Goal: Connect with others: Connect with other users

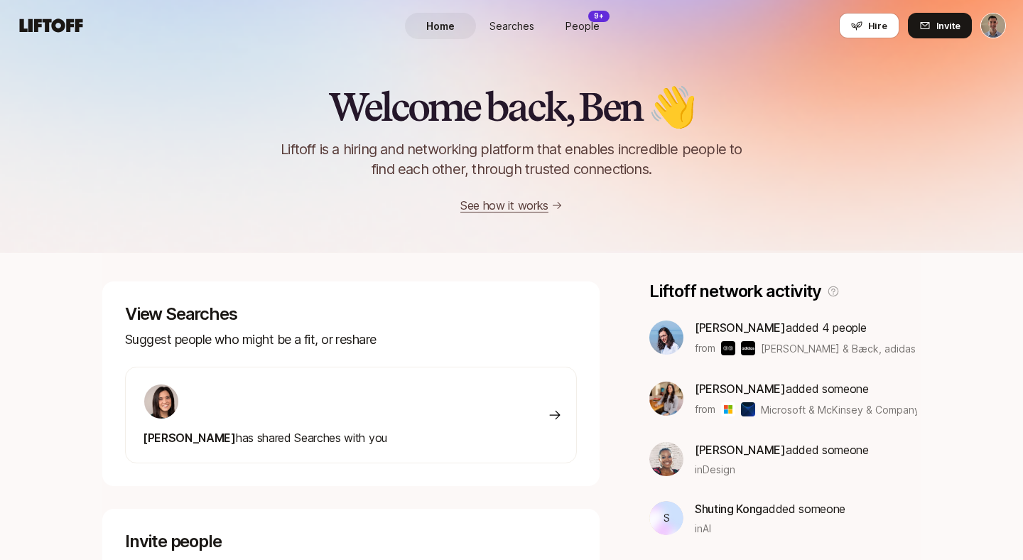
click at [511, 19] on span "Searches" at bounding box center [511, 25] width 45 height 15
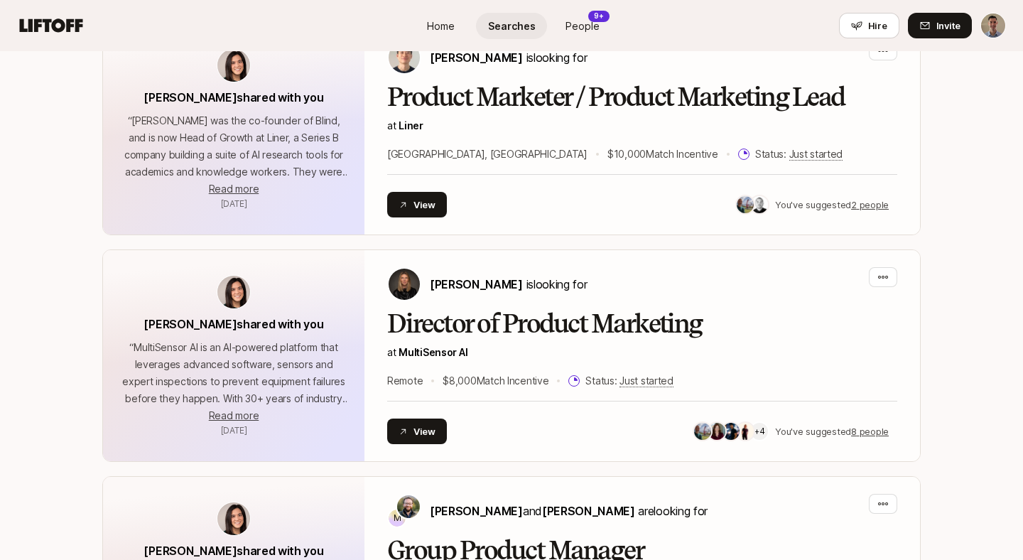
scroll to position [394, 0]
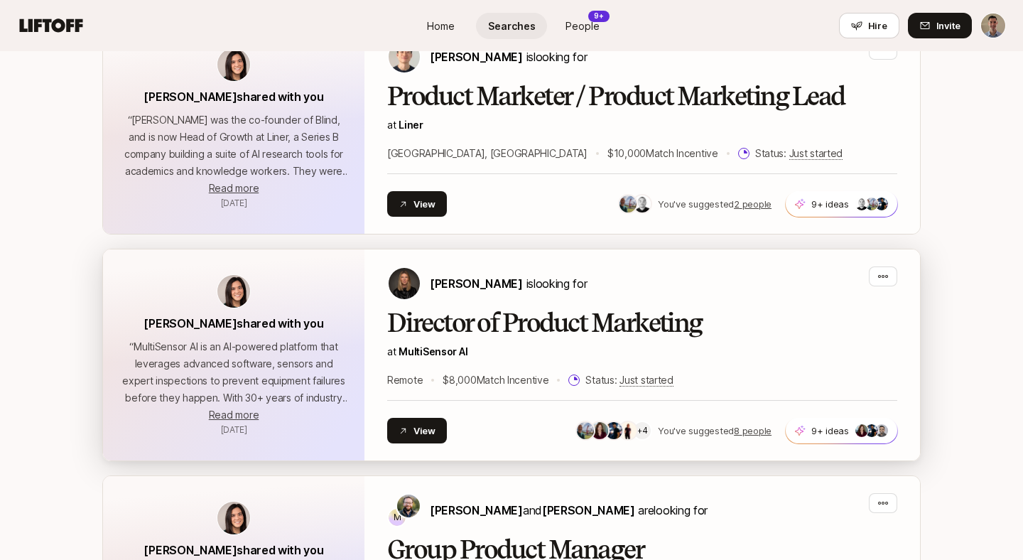
click at [533, 330] on h2 "Director of Product Marketing" at bounding box center [642, 323] width 510 height 28
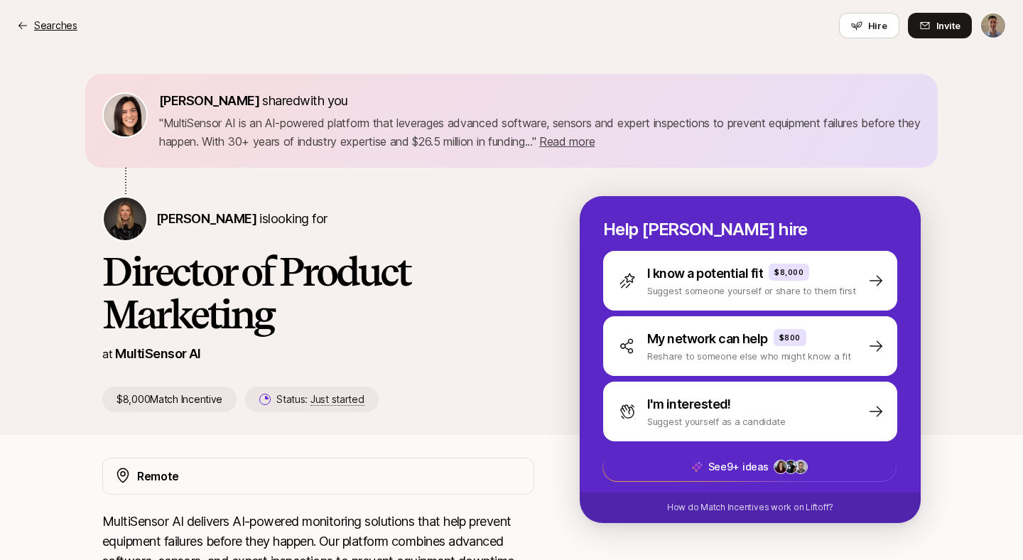
click at [64, 24] on p "Searches" at bounding box center [55, 25] width 43 height 17
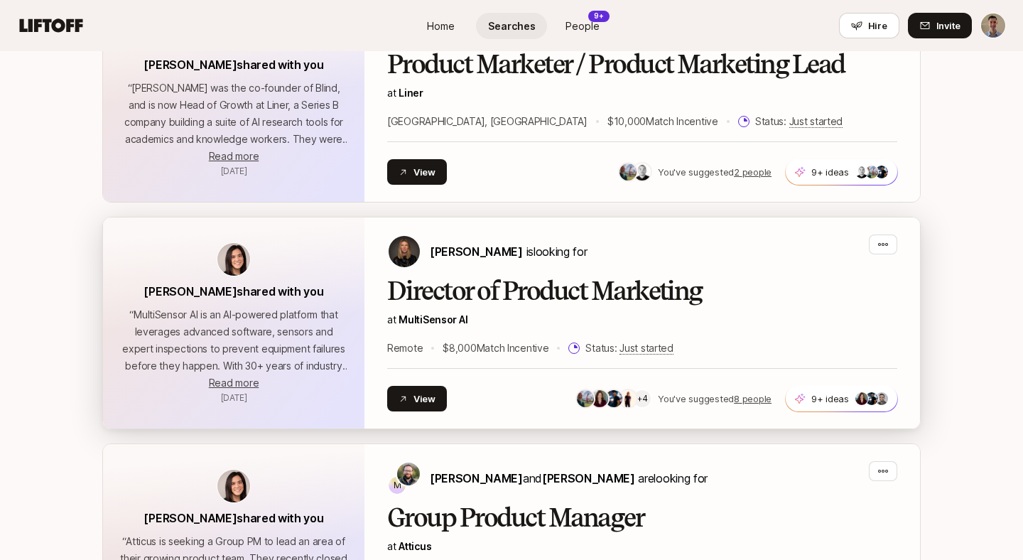
scroll to position [424, 0]
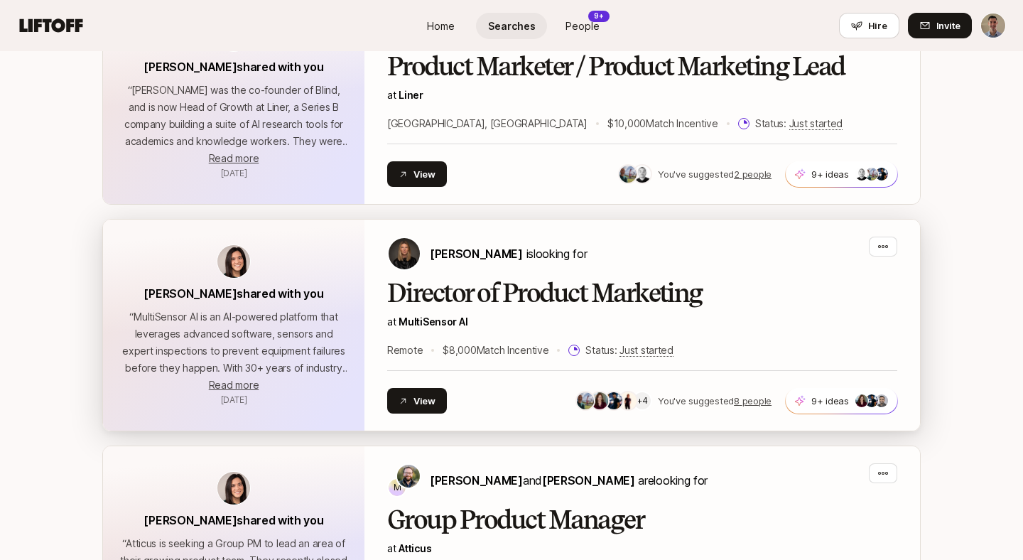
click at [522, 291] on h2 "Director of Product Marketing" at bounding box center [642, 293] width 510 height 28
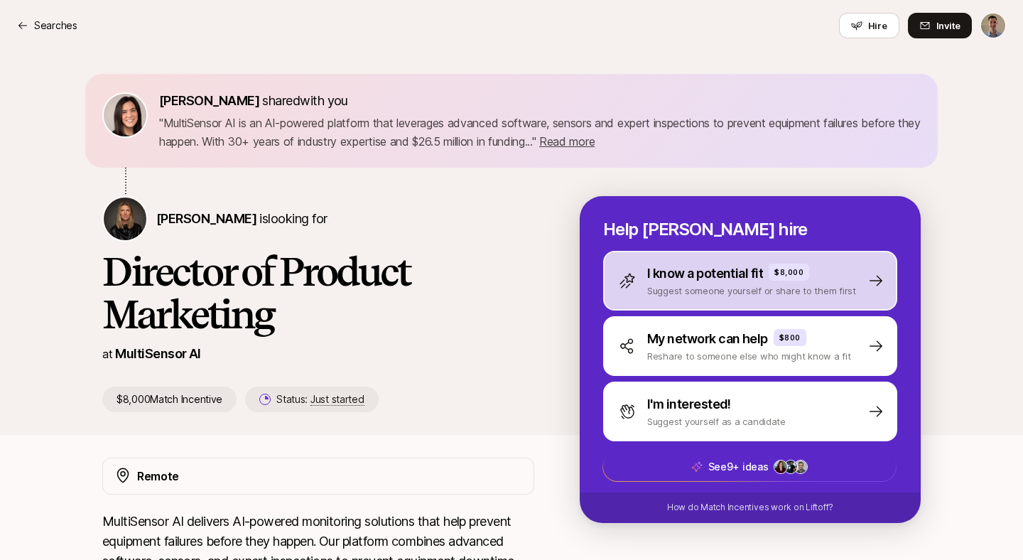
click at [736, 269] on p "I know a potential fit" at bounding box center [705, 274] width 116 height 20
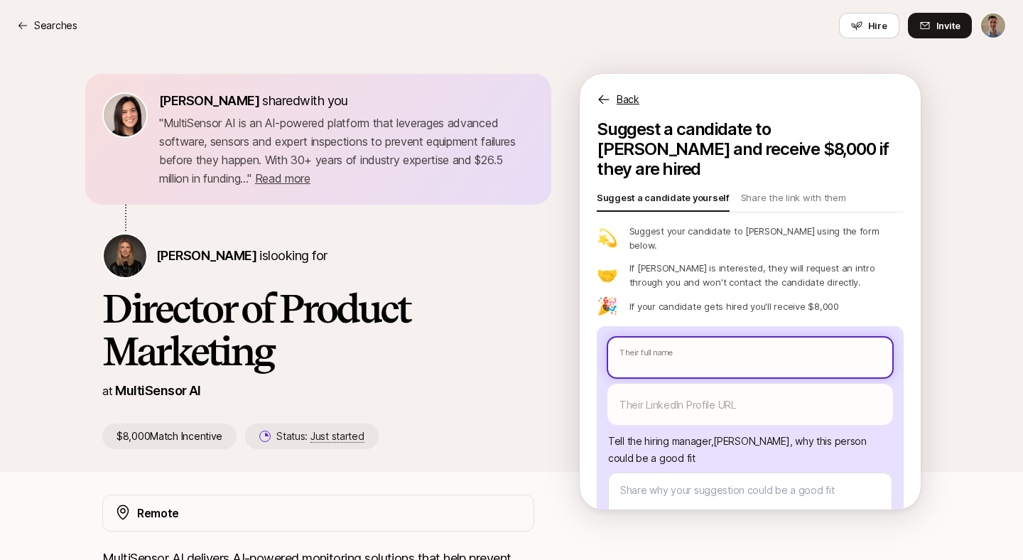
click at [668, 337] on input "text" at bounding box center [750, 357] width 284 height 40
paste input "Heavenly Johnson"
type textarea "x"
type input "Heavenly Johnson"
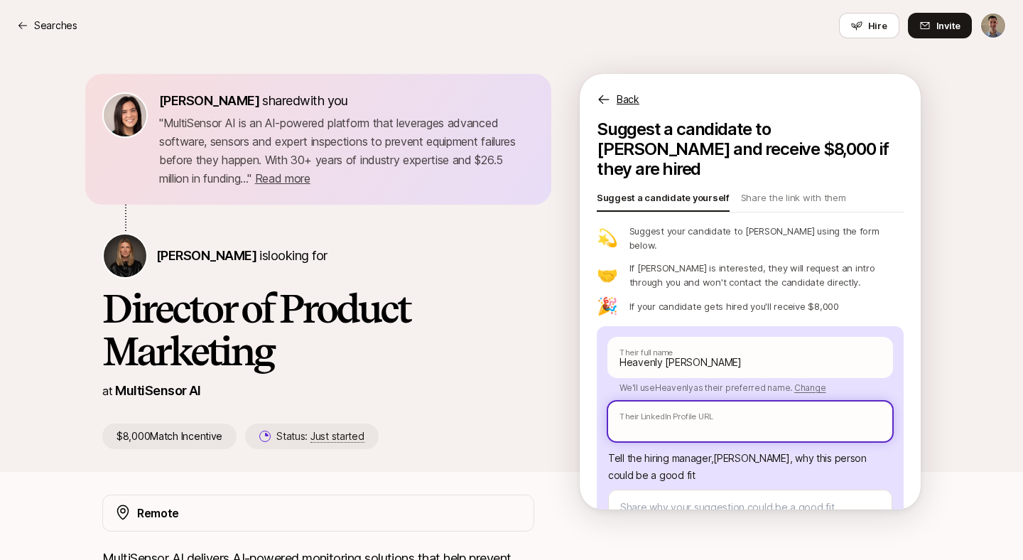
click at [655, 401] on input "text" at bounding box center [750, 421] width 284 height 40
paste input "https://www.linkedin.com/in/heavenly-johnson/"
type textarea "x"
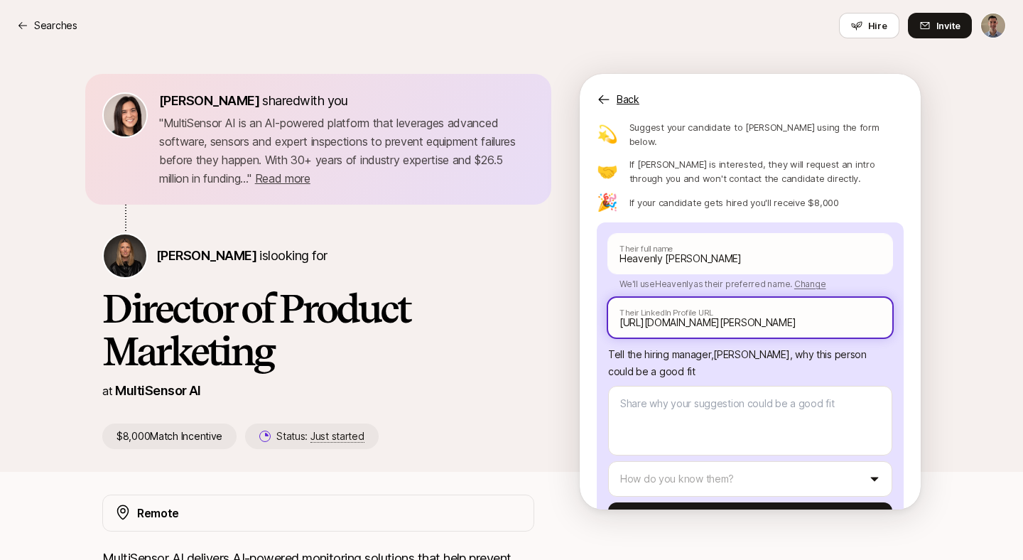
scroll to position [105, 0]
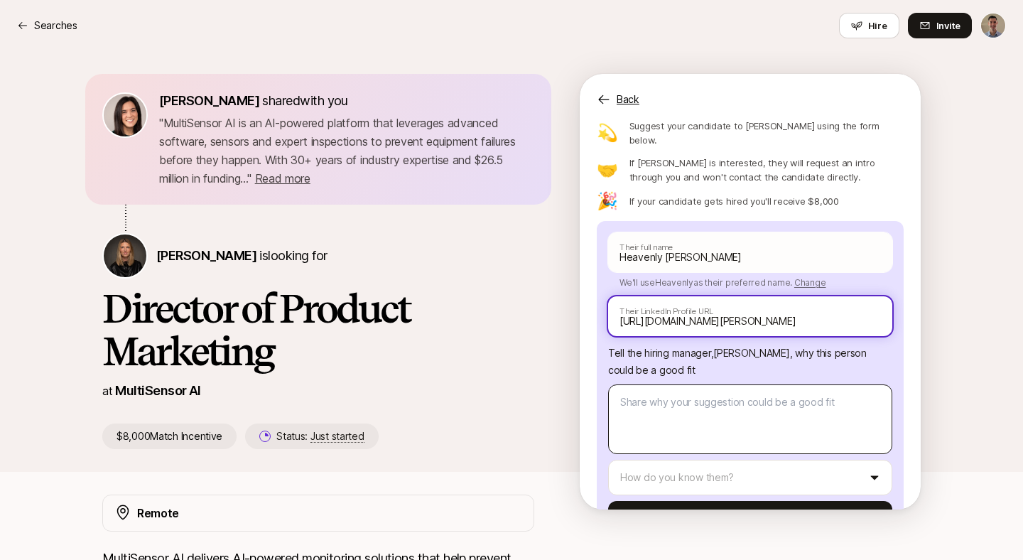
type input "https://www.linkedin.com/in/heavenly-johnson/"
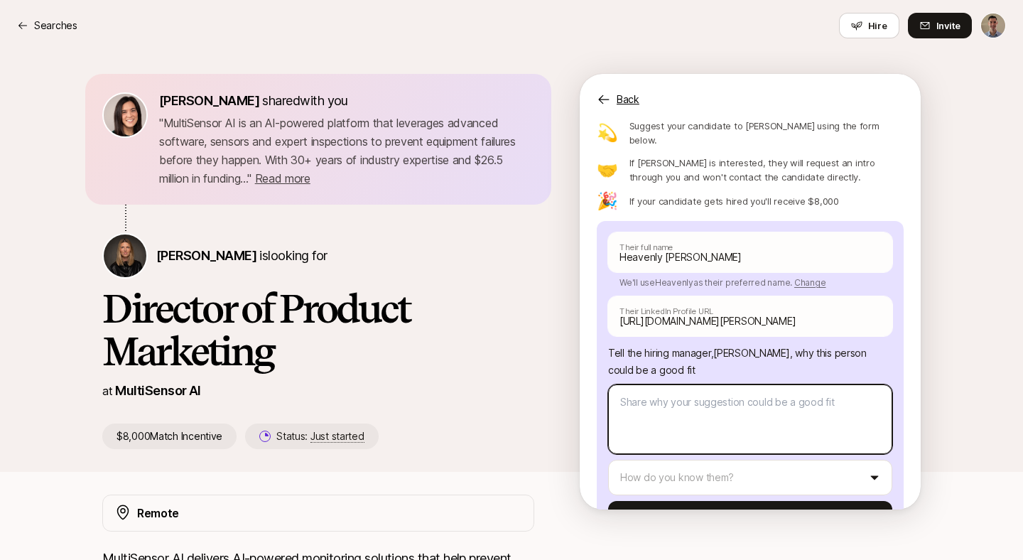
click at [720, 386] on textarea at bounding box center [750, 419] width 284 height 70
click at [738, 397] on textarea at bounding box center [750, 419] width 284 height 70
type textarea "x"
type textarea "He"
type textarea "x"
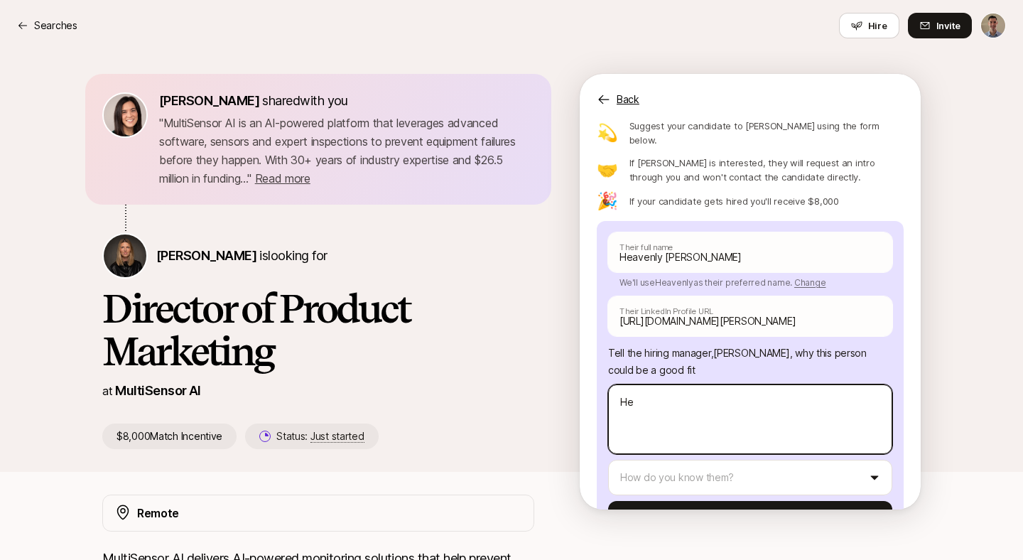
type textarea "Hea"
type textarea "x"
type textarea "Heav"
type textarea "x"
type textarea "Heave"
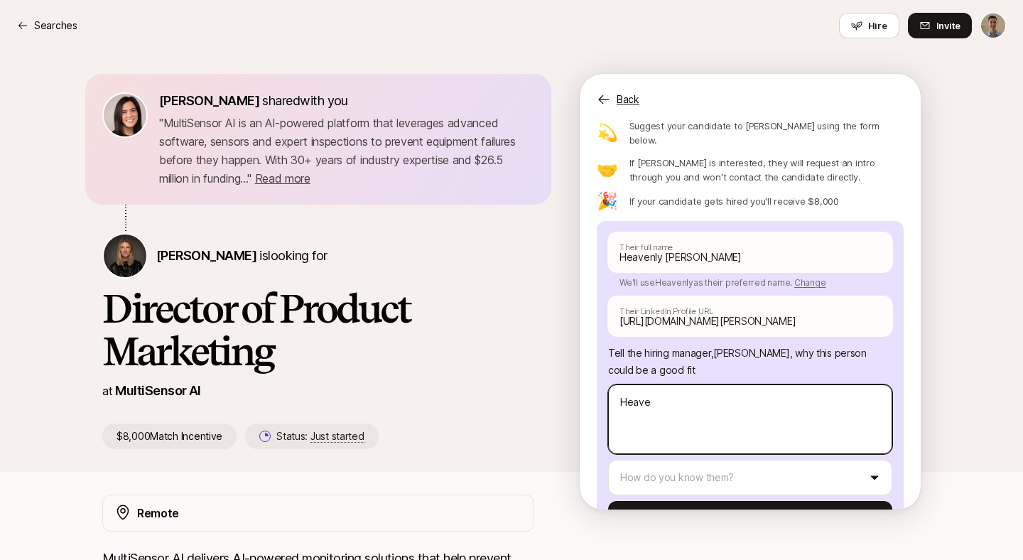
type textarea "x"
type textarea "Heaven"
type textarea "x"
type textarea "Heavenl"
type textarea "x"
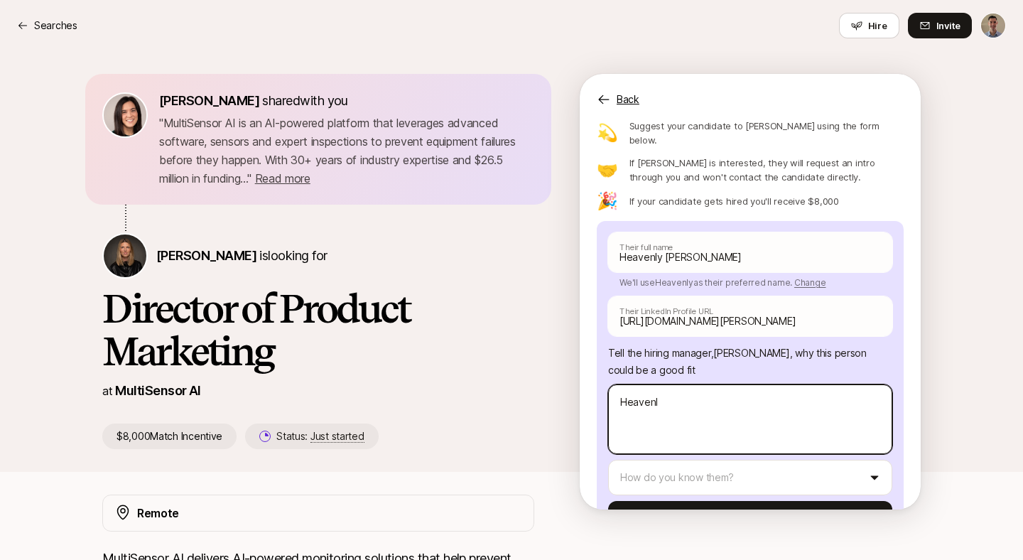
type textarea "Heavenly"
type textarea "x"
type textarea "Heavenly"
paste textarea "spent over 15 years in marketing, across all areas of the marketing craft. I wa…"
type textarea "x"
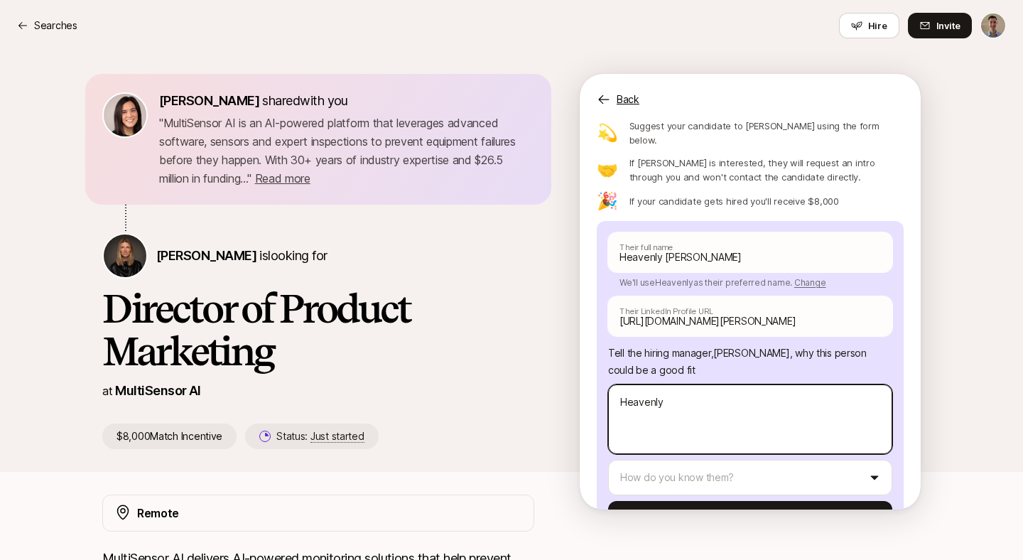
type textarea "Heavenly spent over 15 years in marketing, across all areas of the marketing cr…"
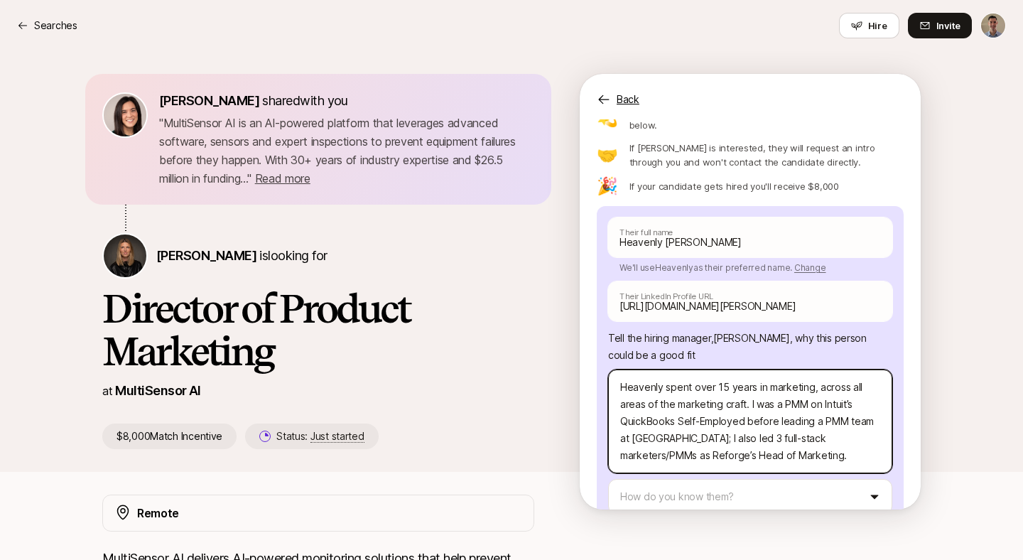
scroll to position [128, 0]
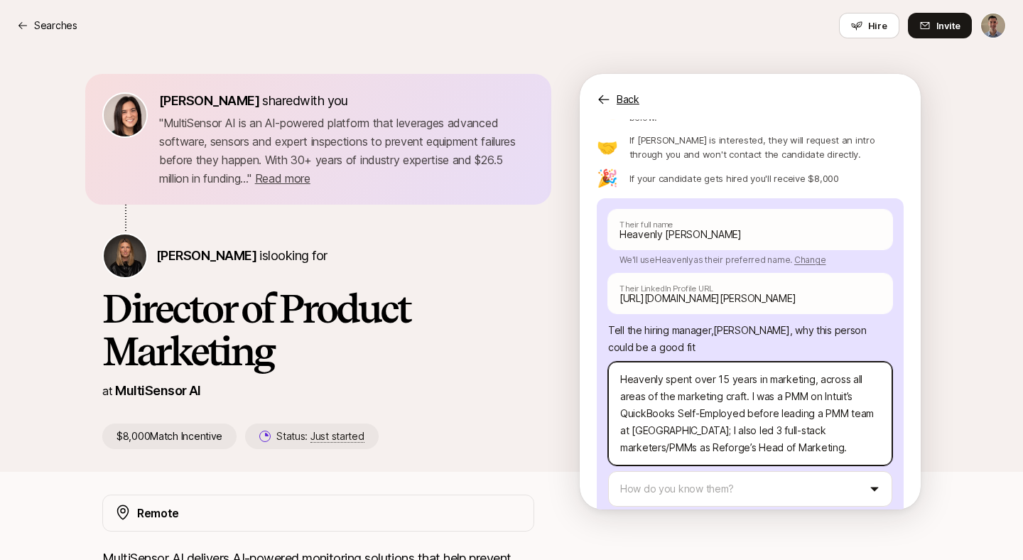
click at [666, 362] on textarea "Heavenly spent over 15 years in marketing, across all areas of the marketing cr…" at bounding box center [750, 414] width 284 height 104
type textarea "x"
type textarea "Heavenly hspent over 15 years in marketing, across all areas of the marketing c…"
type textarea "x"
type textarea "Heavenly haspent over 15 years in marketing, across all areas of the marketing …"
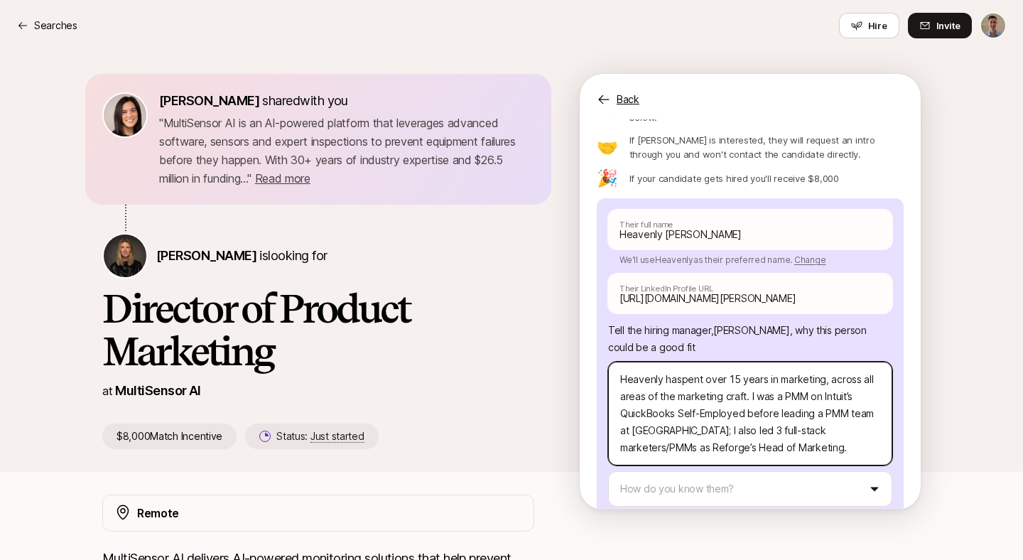
type textarea "x"
type textarea "Heavenly has spent over 15 years in marketing, across all areas of the marketin…"
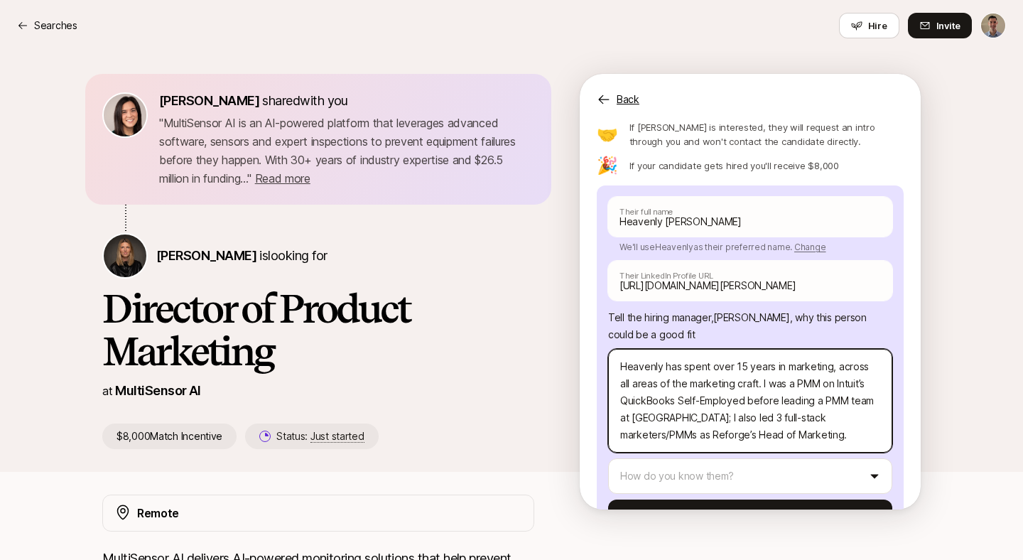
scroll to position [146, 0]
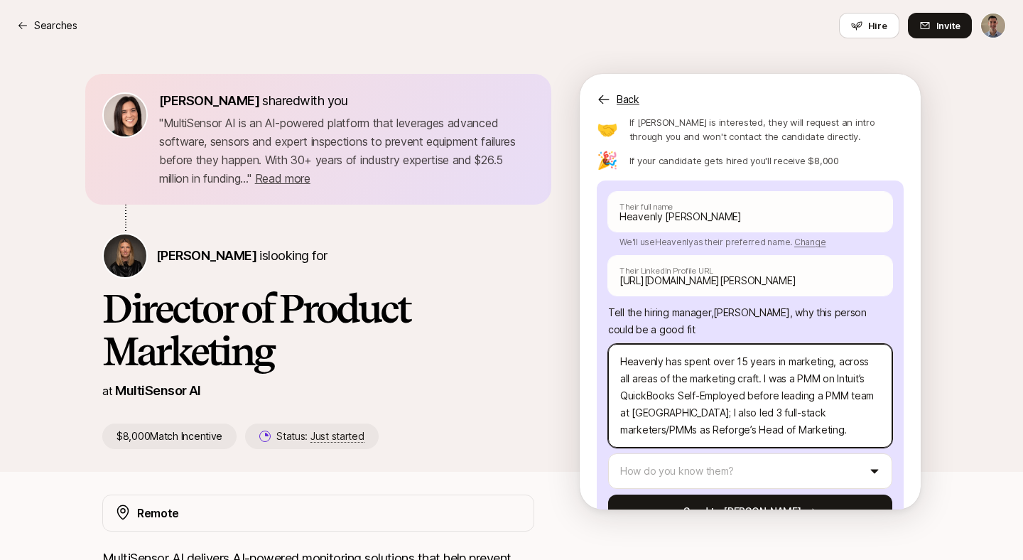
click at [755, 349] on textarea "Heavenly has spent over 15 years in marketing, across all areas of the marketin…" at bounding box center [750, 396] width 284 height 104
type textarea "x"
type textarea "Heavenly has spent over 15 years in marketing, across all areas of the marketin…"
type textarea "x"
type textarea "Heavenly has spent over 15 years in marketing, across all areas of the marketin…"
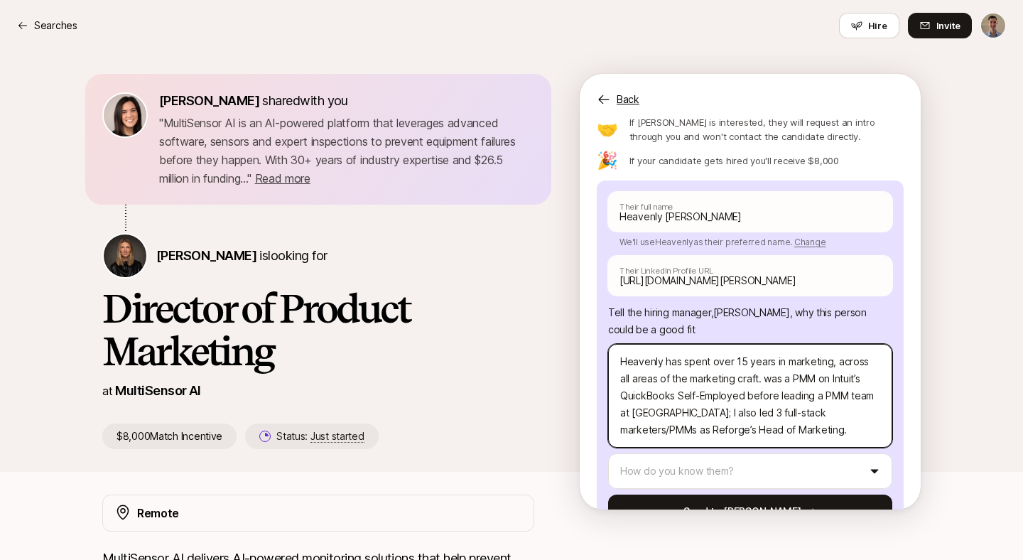
type textarea "x"
type textarea "Heavenly has spent over 15 years in marketing, across all areas of the marketin…"
type textarea "x"
type textarea "Heavenly has spent over 15 years in marketing, across all areas of the marketin…"
type textarea "x"
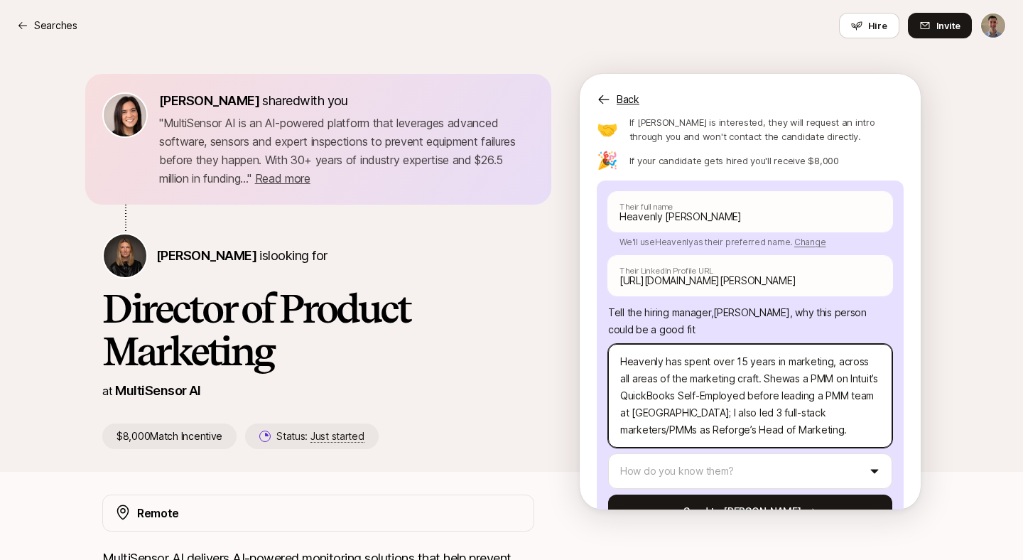
type textarea "Heavenly has spent over 15 years in marketing, across all areas of the marketin…"
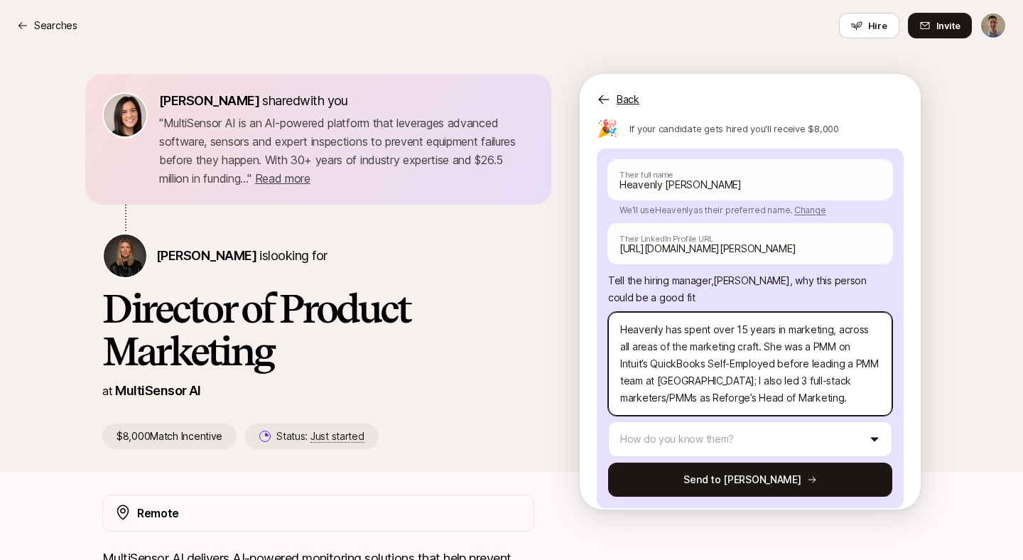
scroll to position [179, 0]
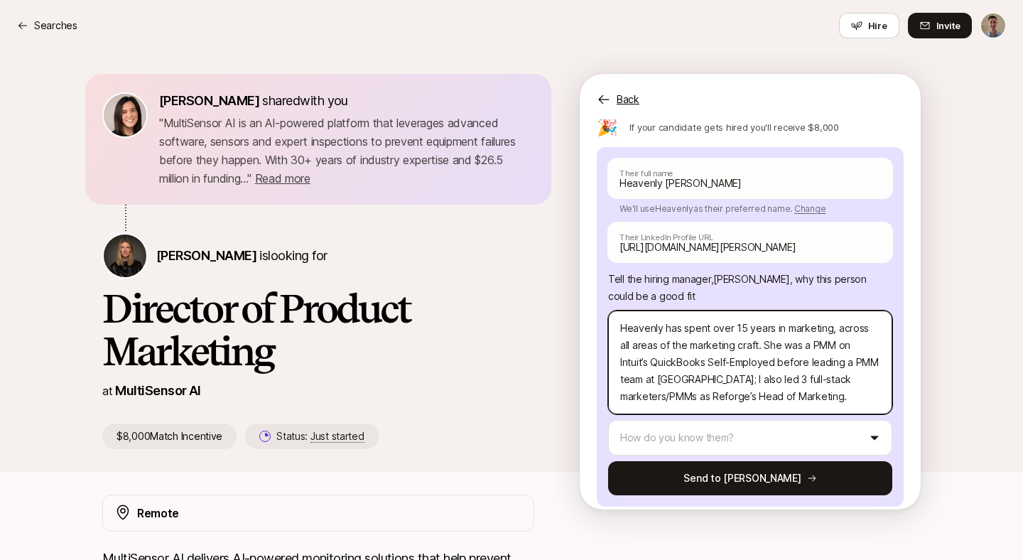
click at [663, 347] on textarea "Heavenly has spent over 15 years in marketing, across all areas of the marketin…" at bounding box center [750, 362] width 284 height 104
type textarea "x"
type textarea "Heavenly has spent over 15 years in marketing, across all areas of the marketin…"
type textarea "x"
type textarea "Heavenly has spent over 15 years in marketing, across all areas of the marketin…"
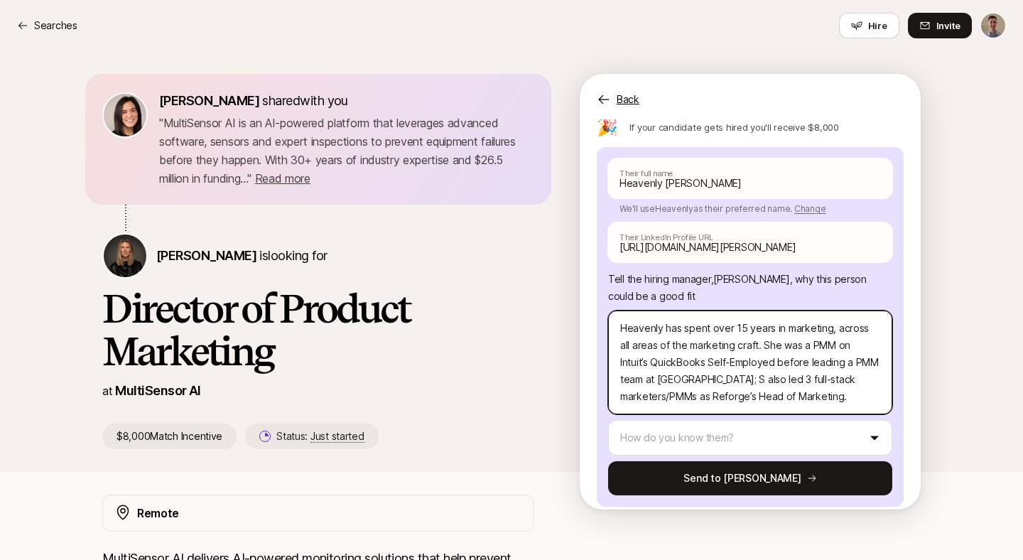
type textarea "x"
type textarea "Heavenly has spent over 15 years in marketing, across all areas of the marketin…"
type textarea "x"
type textarea "Heavenly has spent over 15 years in marketing, across all areas of the marketin…"
click at [657, 351] on textarea "Heavenly has spent over 15 years in marketing, across all areas of the marketin…" at bounding box center [750, 362] width 284 height 104
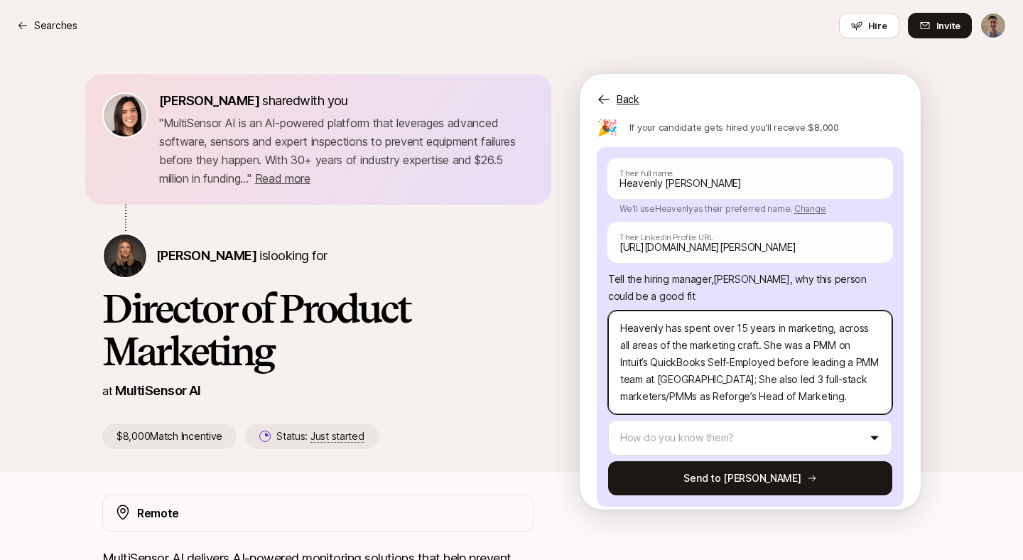
type textarea "x"
type textarea "Heavenly has spent over 15 years in marketing, across all areas of the marketin…"
type textarea "x"
type textarea "Heavenly has spent over 15 years in marketing, across all areas of the marketin…"
click at [700, 349] on textarea "Heavenly has spent over 15 years in marketing, across all areas of the marketin…" at bounding box center [750, 362] width 284 height 104
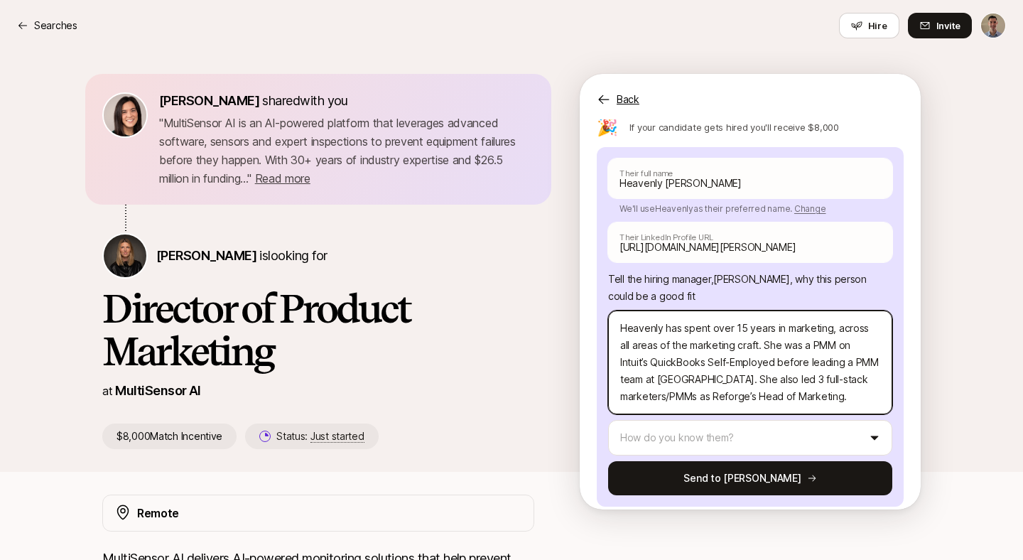
type textarea "x"
type textarea "Heavenly has spent over 15 years in marketing, across all areas of the marketin…"
type textarea "x"
type textarea "Heavenly has spent over 15 years in marketing, across all areas of the marketin…"
type textarea "x"
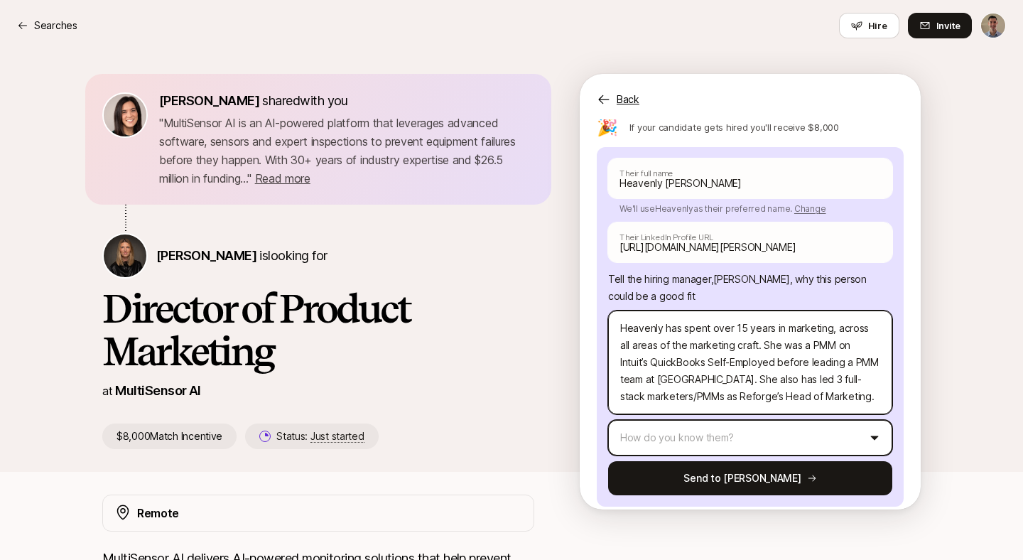
type textarea "Heavenly has spent over 15 years in marketing, across all areas of the marketin…"
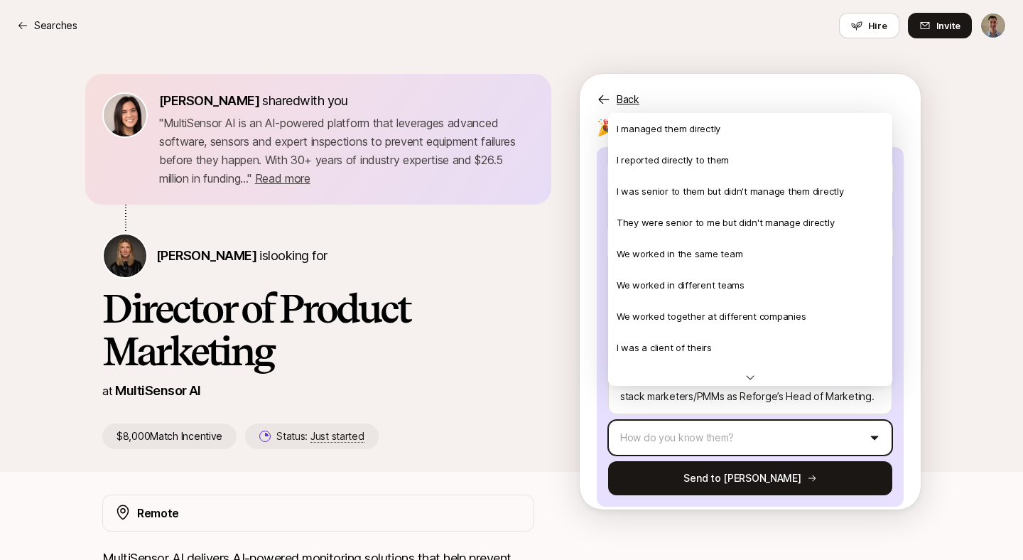
click at [737, 403] on html "Searches Searches Hire Invite Eleanor Morgan shared with you " MultiSensor AI i…" at bounding box center [511, 280] width 1023 height 560
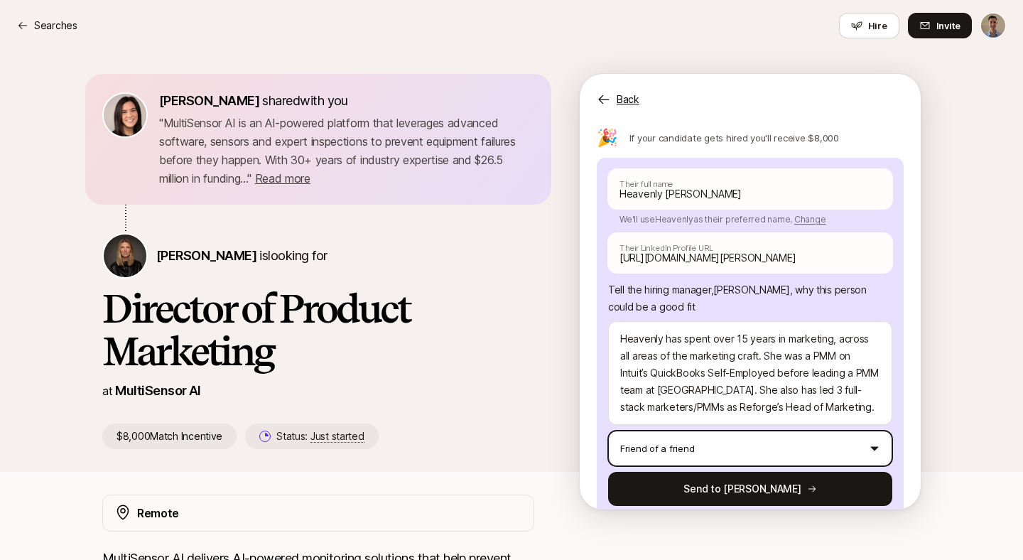
scroll to position [167, 0]
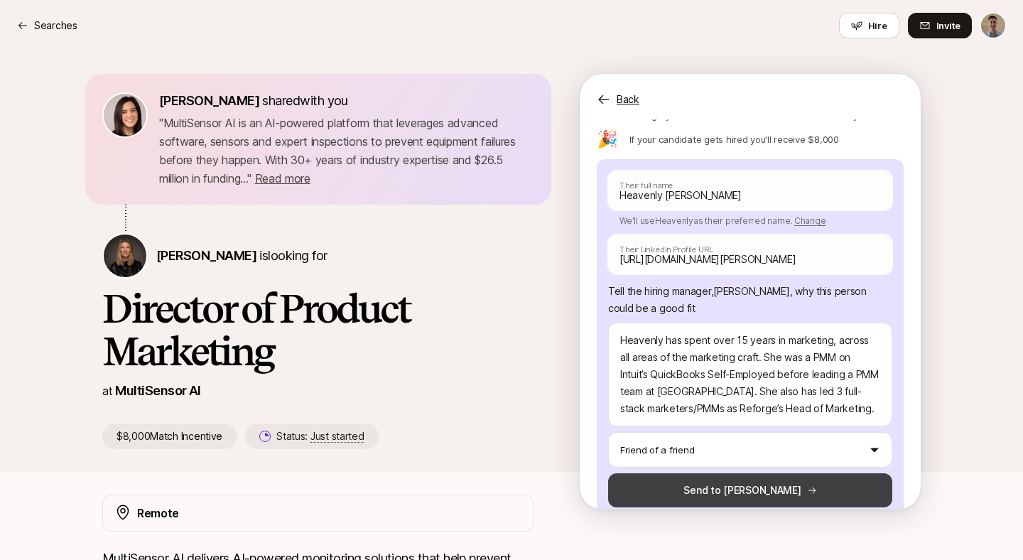
click at [713, 473] on button "Send to Jenna" at bounding box center [750, 490] width 284 height 34
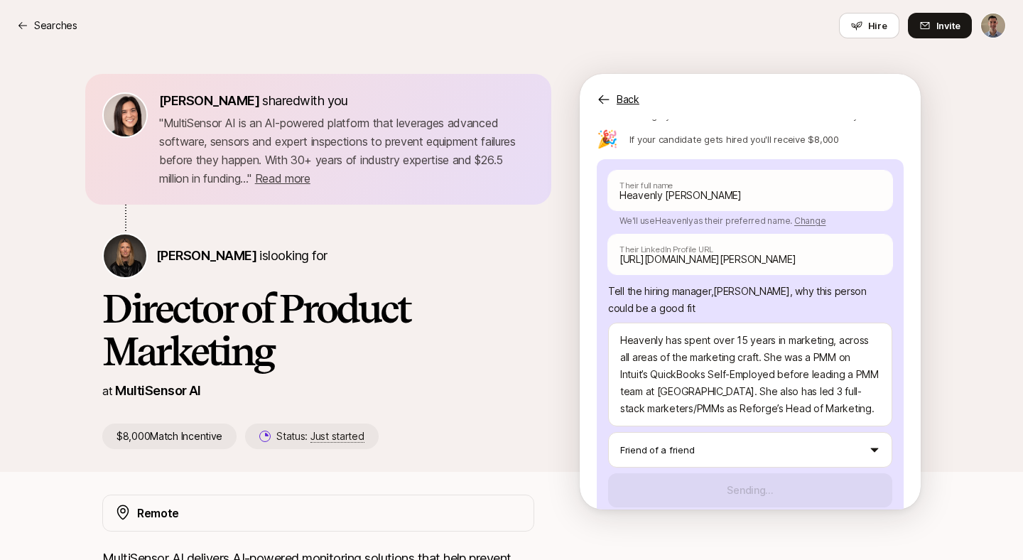
scroll to position [90, 0]
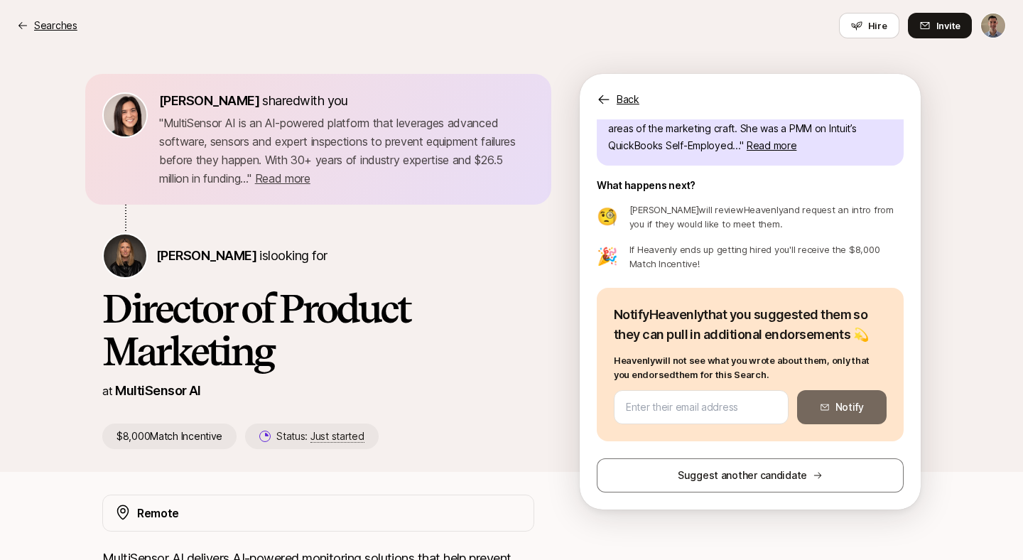
click at [52, 21] on p "Searches" at bounding box center [55, 25] width 43 height 17
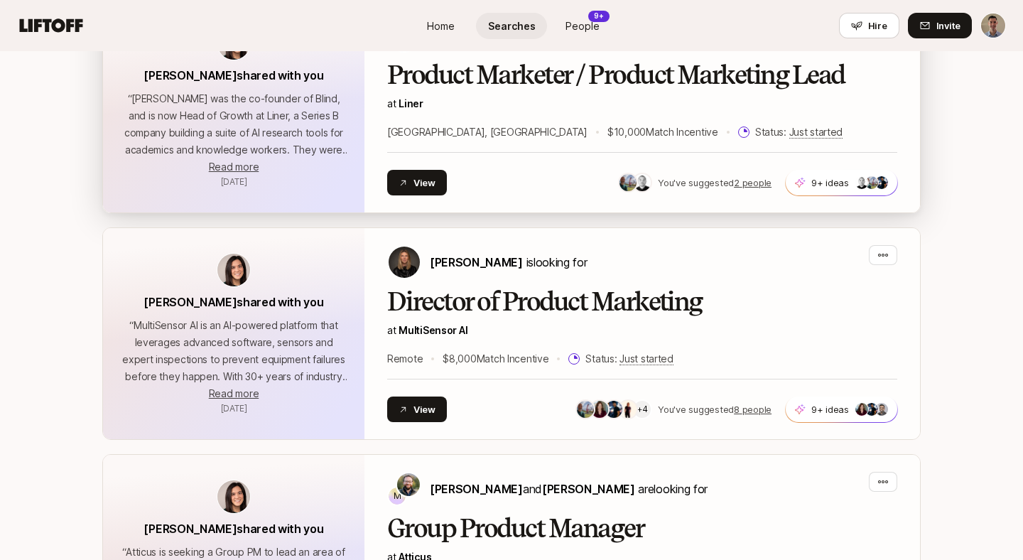
scroll to position [316, 0]
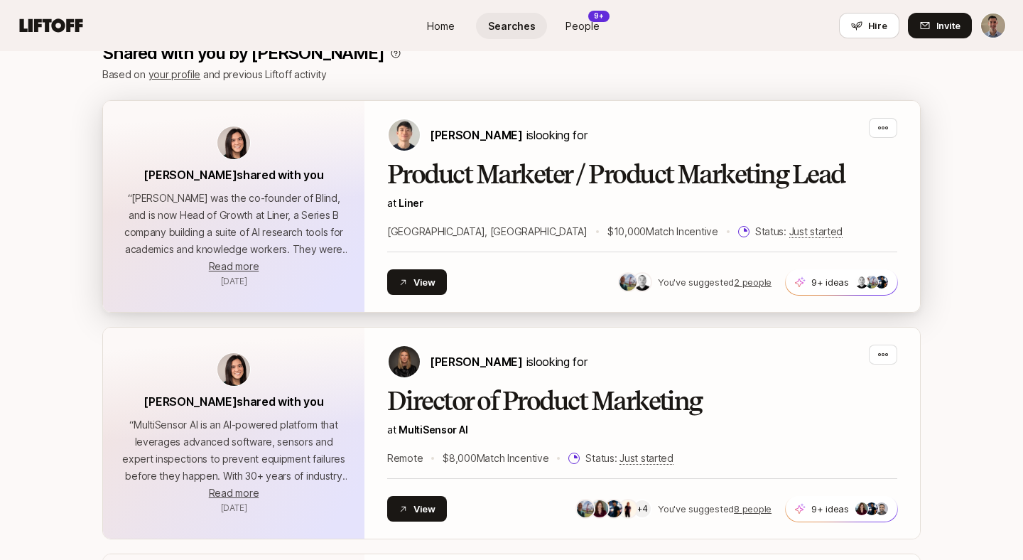
click at [508, 169] on h2 "Product Marketer / Product Marketing Lead" at bounding box center [642, 175] width 510 height 28
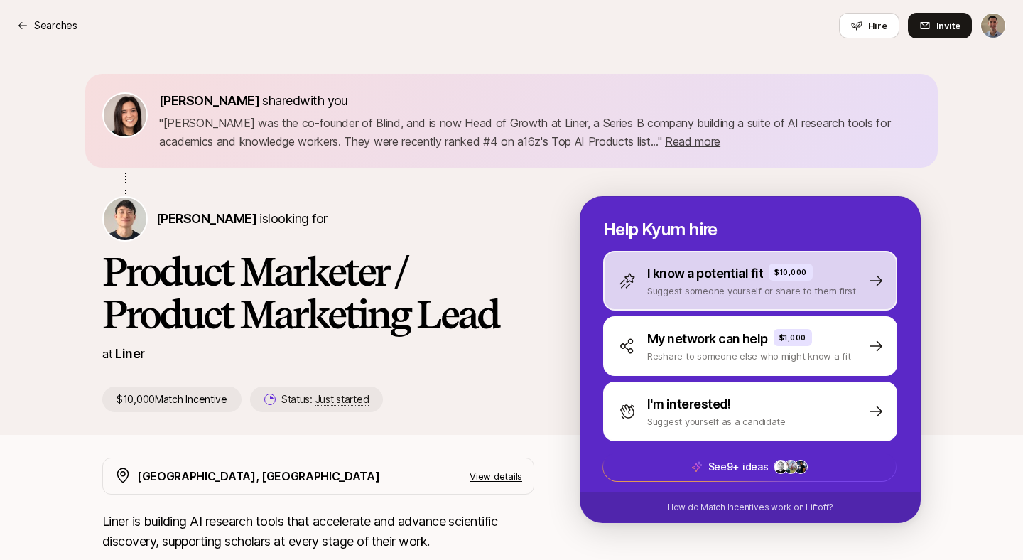
click at [674, 271] on p "I know a potential fit" at bounding box center [705, 274] width 116 height 20
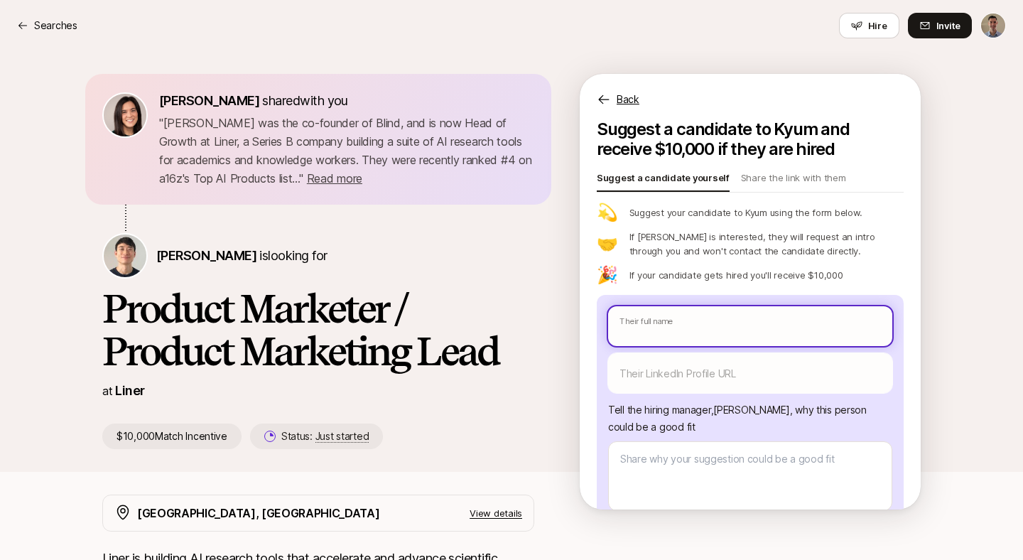
click at [650, 324] on input "text" at bounding box center [750, 326] width 284 height 40
type textarea "x"
type input "H"
type textarea "x"
type input "He"
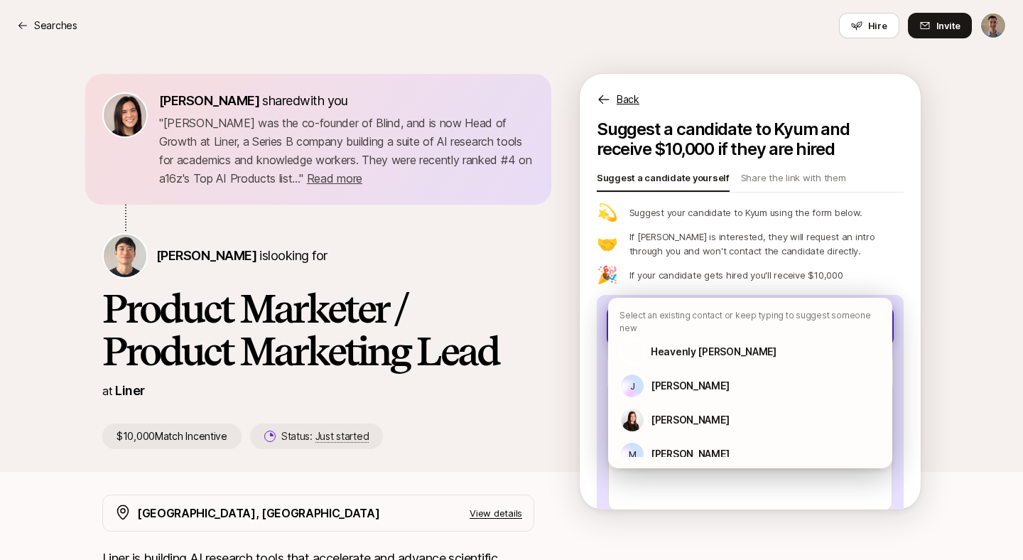
type textarea "x"
type input "Hea"
type textarea "x"
type input "Heave"
type textarea "x"
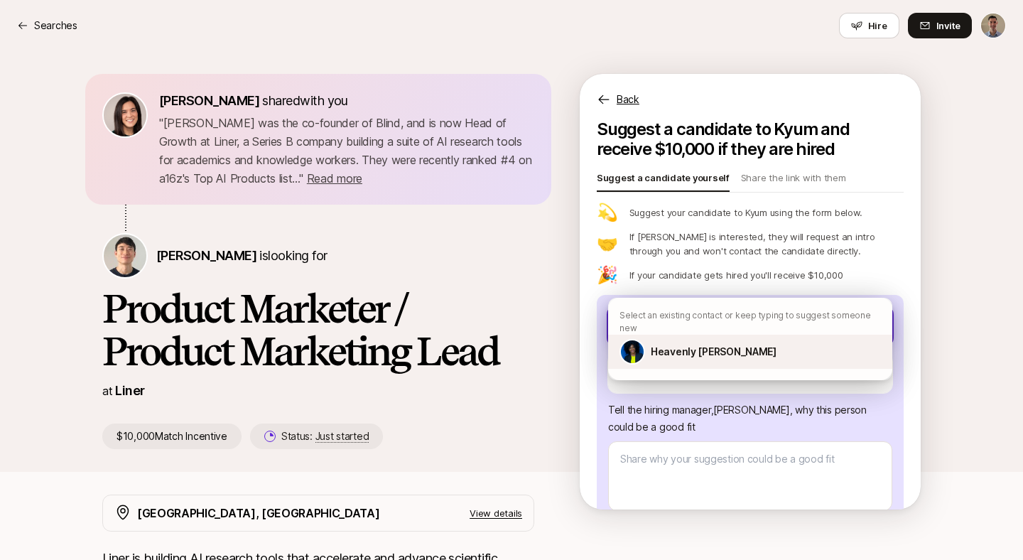
type input "Heave"
click at [653, 343] on p "Heavenly Johnson" at bounding box center [714, 351] width 126 height 17
type textarea "x"
type textarea "Heavenly has spent over 15 years in marketing, across all areas of the marketin…"
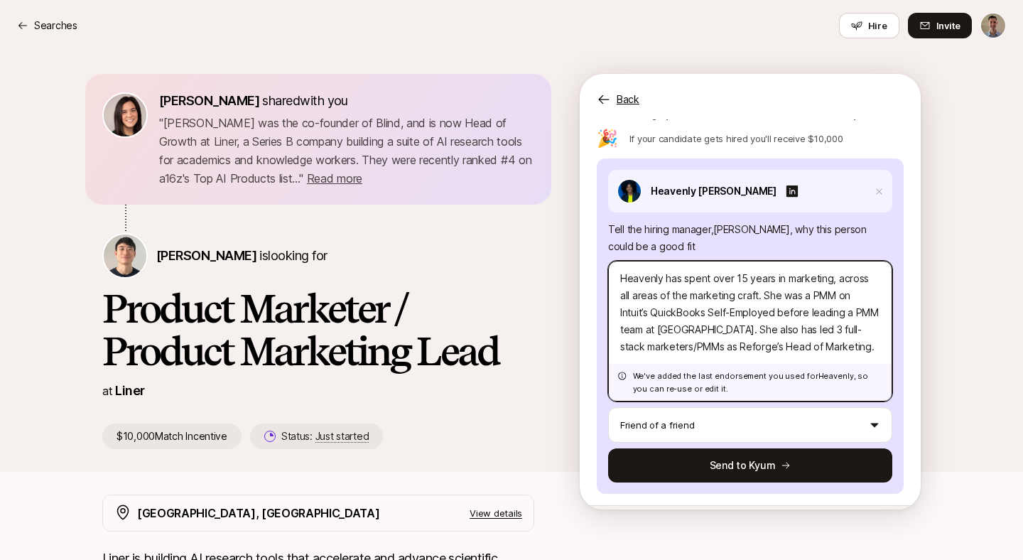
scroll to position [175, 0]
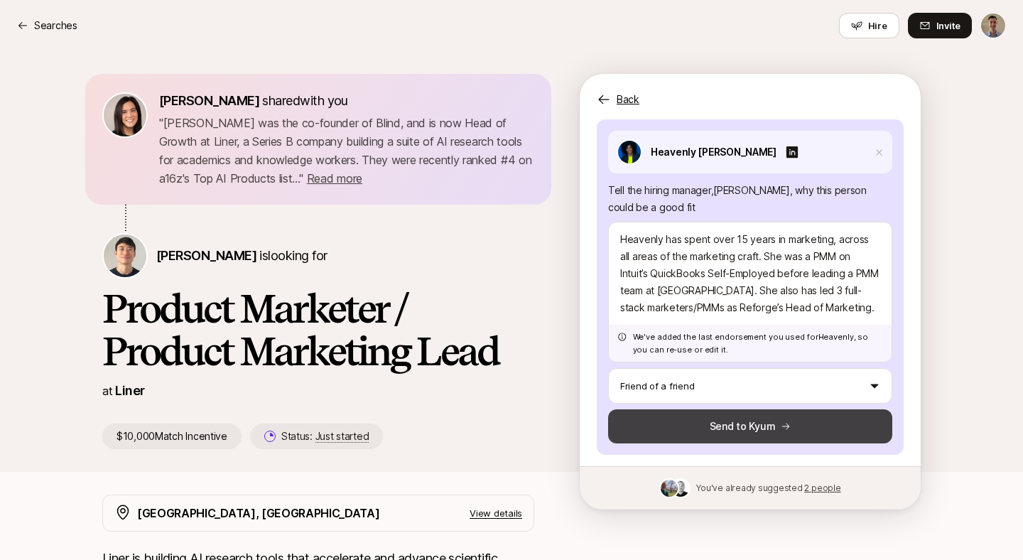
click at [712, 423] on button "Send to Kyum" at bounding box center [750, 426] width 284 height 34
type textarea "x"
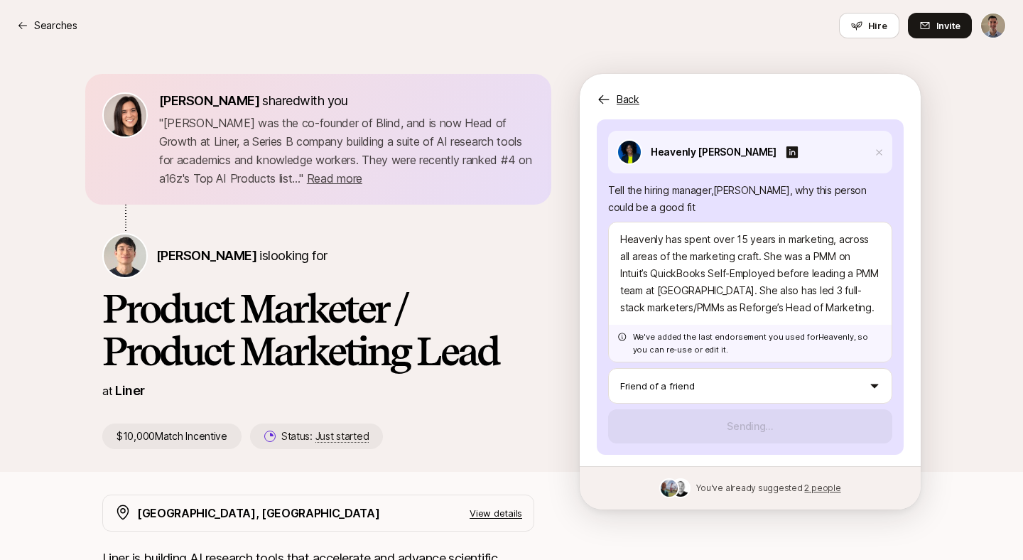
scroll to position [90, 0]
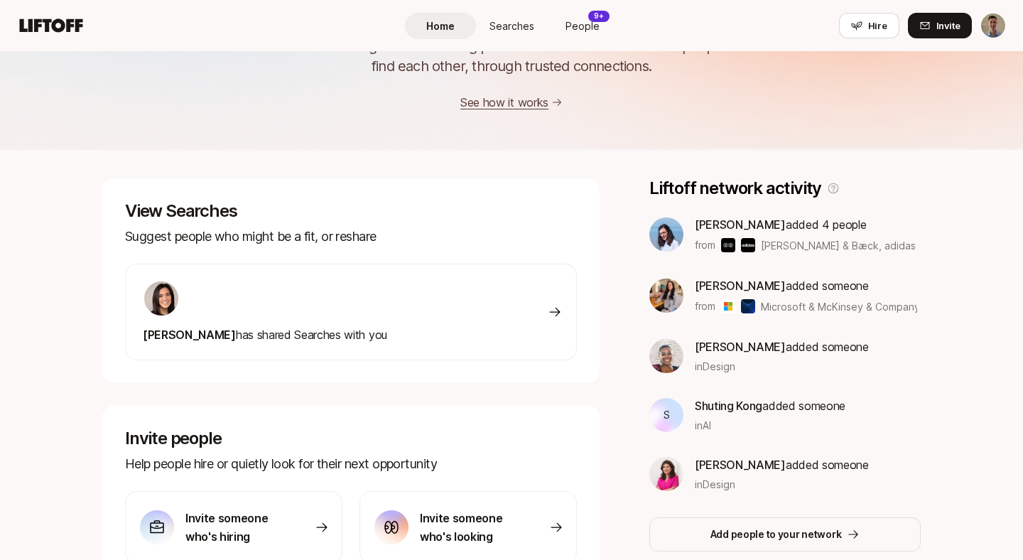
scroll to position [50, 0]
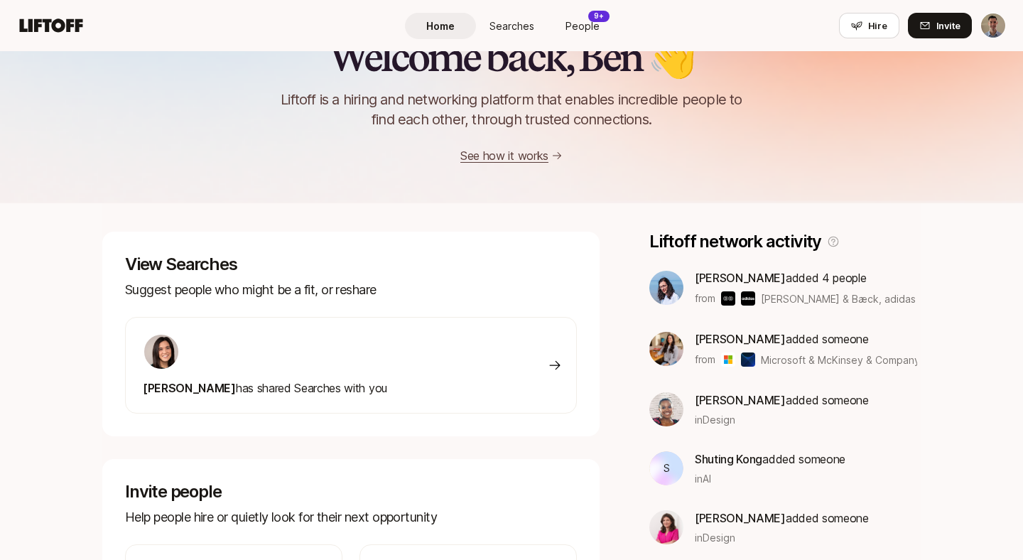
click at [506, 18] on span "Searches" at bounding box center [511, 25] width 45 height 15
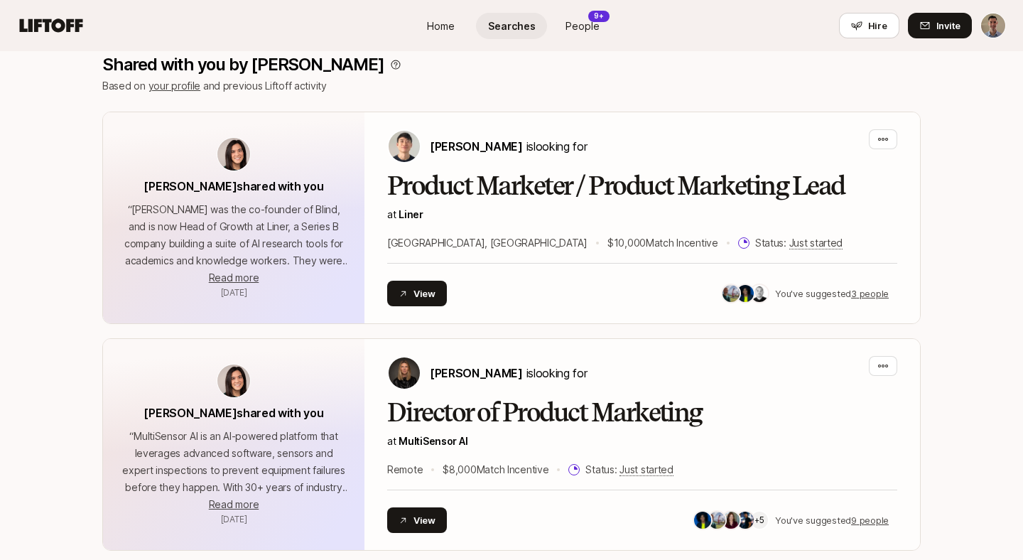
scroll to position [310, 0]
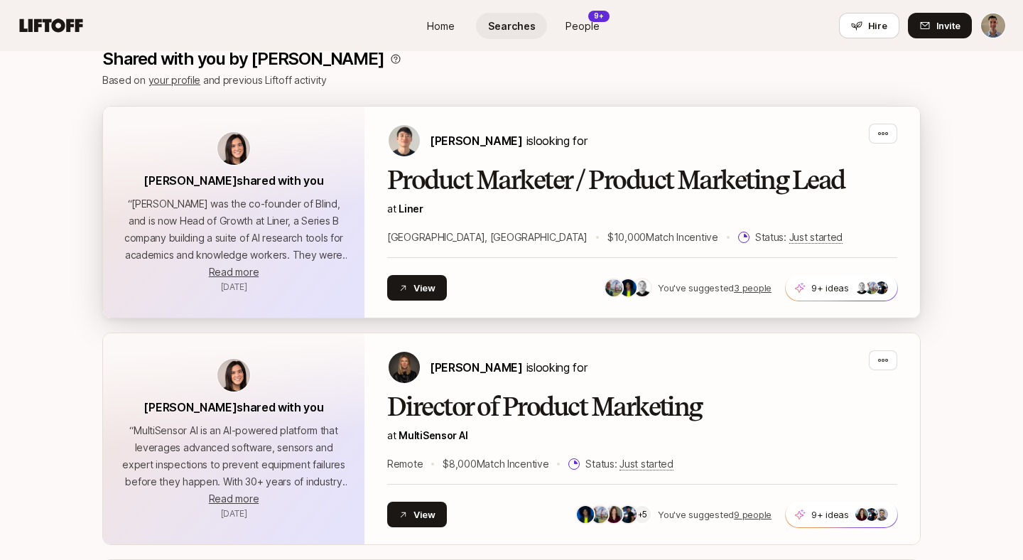
click at [570, 180] on h2 "Product Marketer / Product Marketing Lead" at bounding box center [642, 180] width 510 height 28
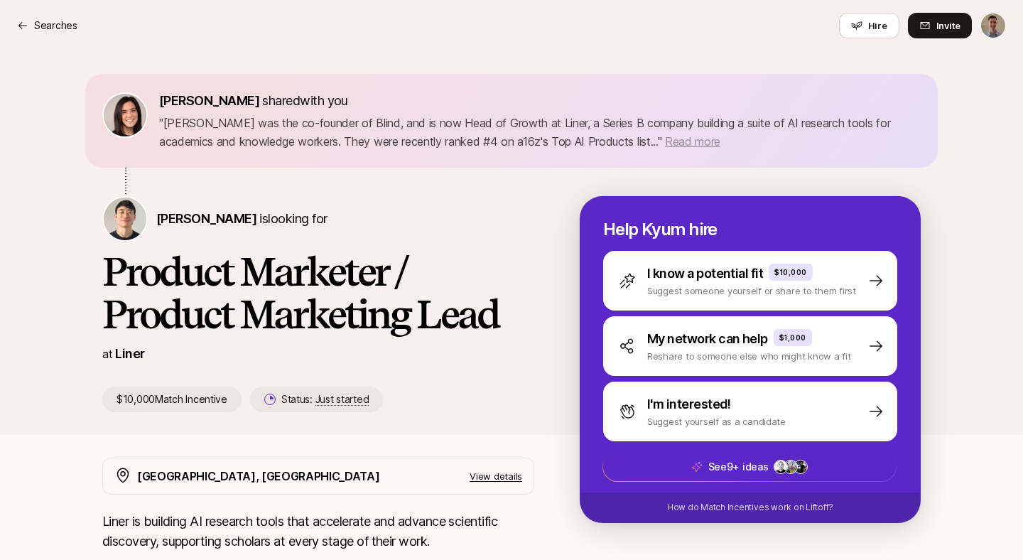
click at [665, 141] on span "Read more" at bounding box center [692, 141] width 55 height 14
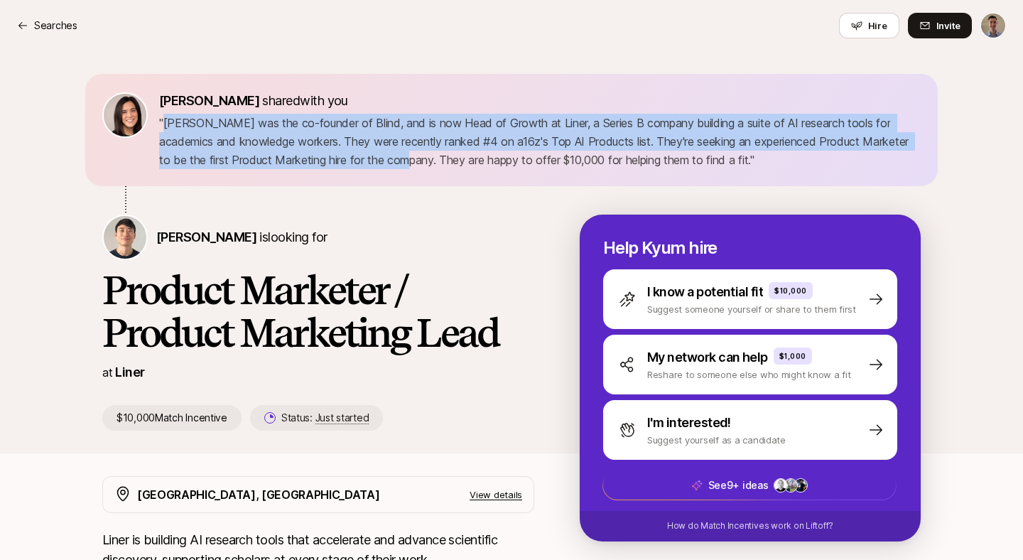
drag, startPoint x: 165, startPoint y: 124, endPoint x: 390, endPoint y: 166, distance: 229.1
click at [390, 166] on p "" [PERSON_NAME] was the co-founder of Blind, and is now Head of Growth at Liner…" at bounding box center [540, 141] width 762 height 55
copy p "[PERSON_NAME] was the co-founder of Blind, and is now Head of Growth at Liner, …"
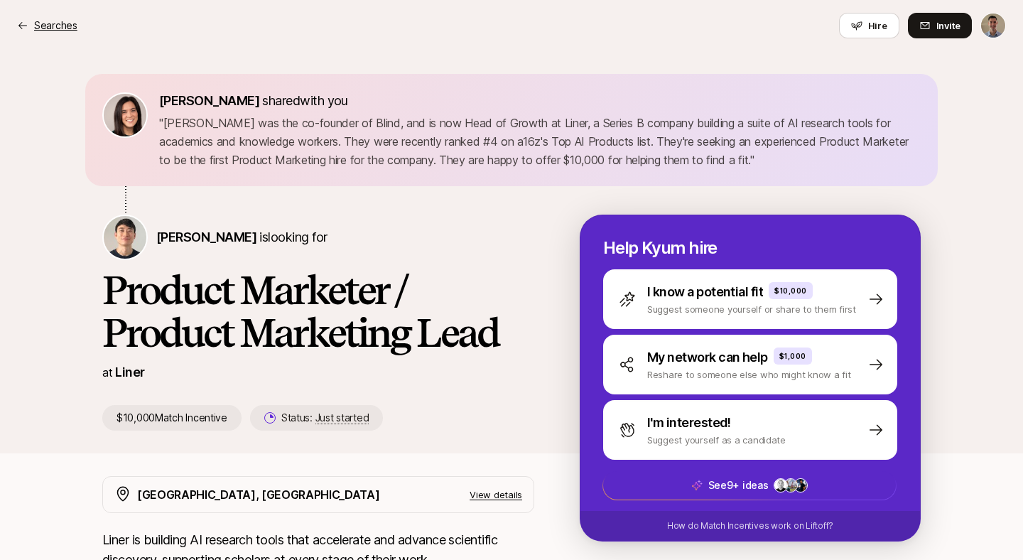
click at [65, 28] on p "Searches" at bounding box center [55, 25] width 43 height 17
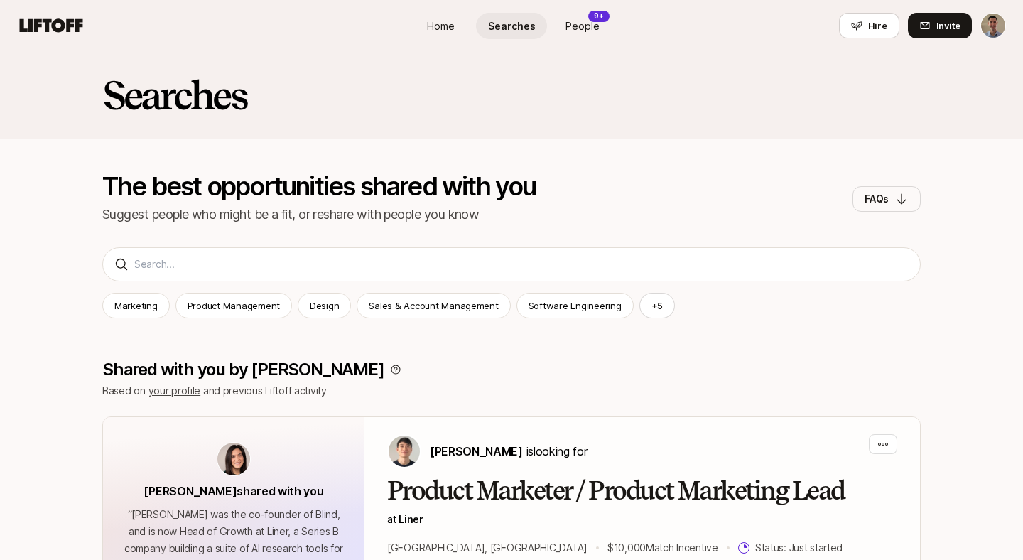
scroll to position [310, 0]
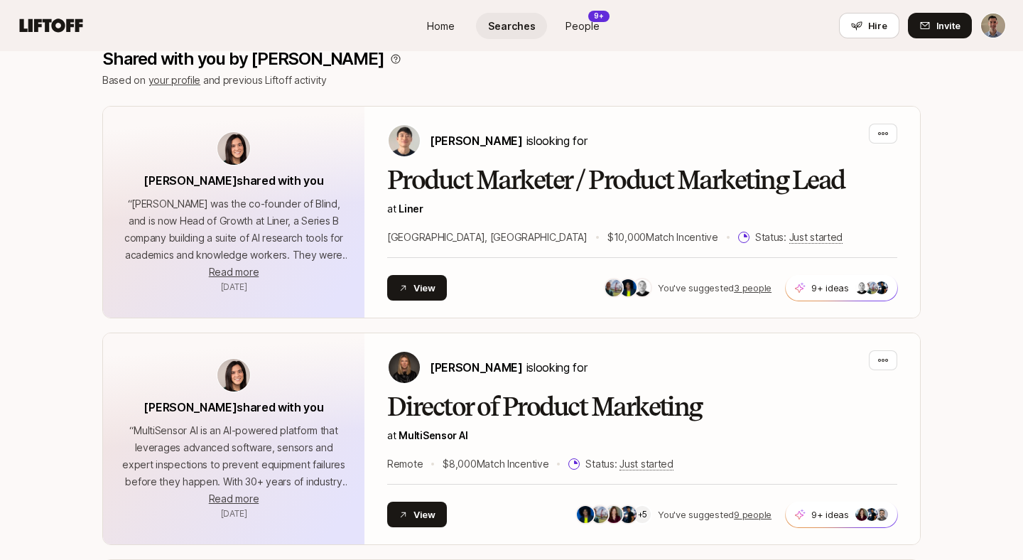
click at [568, 19] on span "People" at bounding box center [582, 25] width 34 height 15
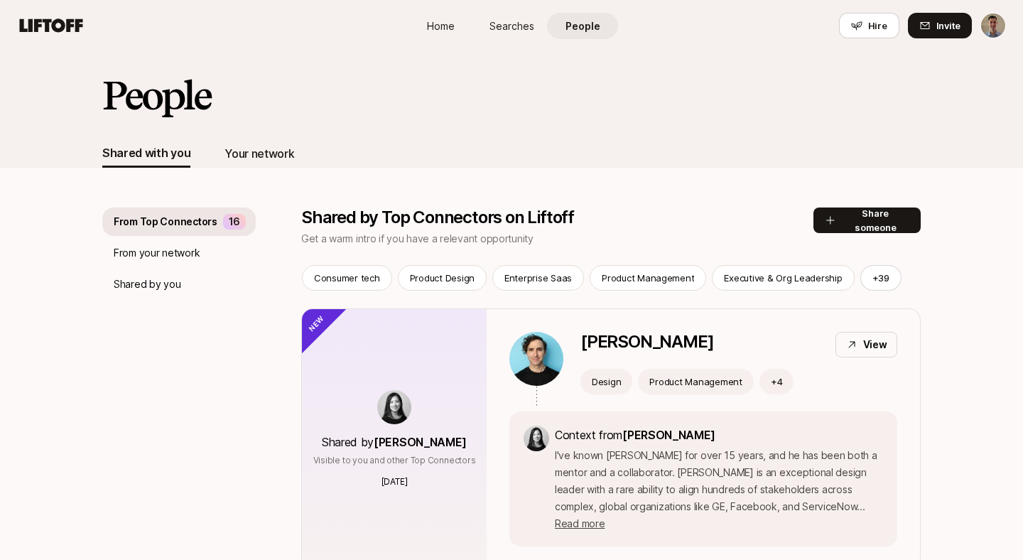
click at [259, 152] on div "Your network" at bounding box center [259, 153] width 70 height 18
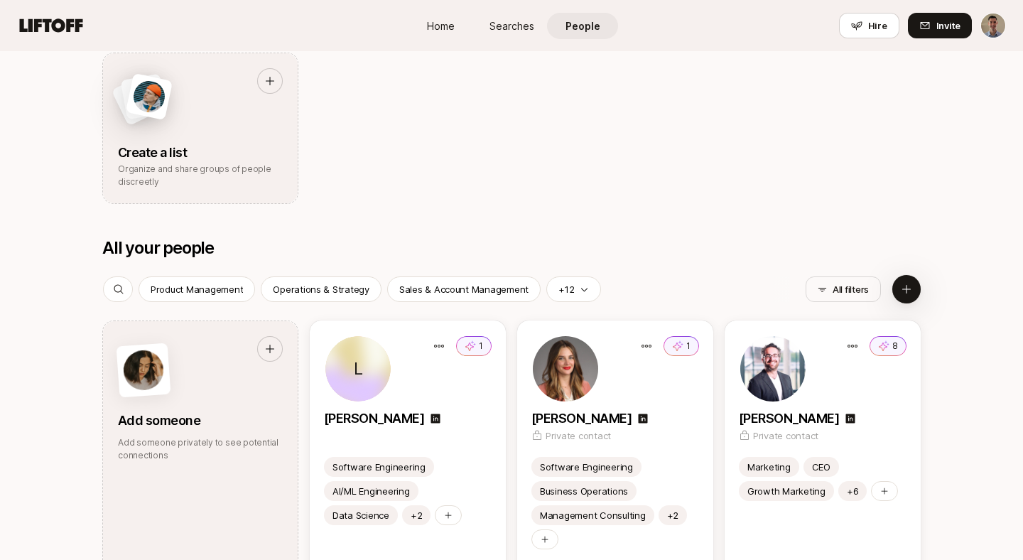
scroll to position [494, 0]
